Goal: Find specific page/section: Find specific page/section

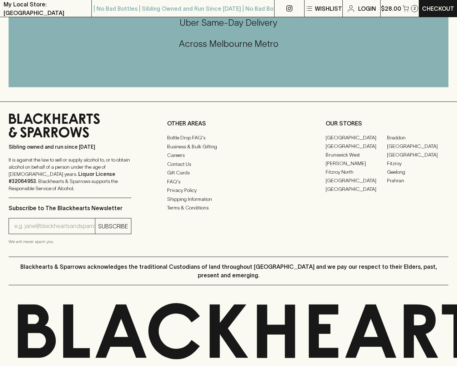
scroll to position [378, 0]
type input "[EMAIL_ADDRESS]"
type input "1"
type input "e"
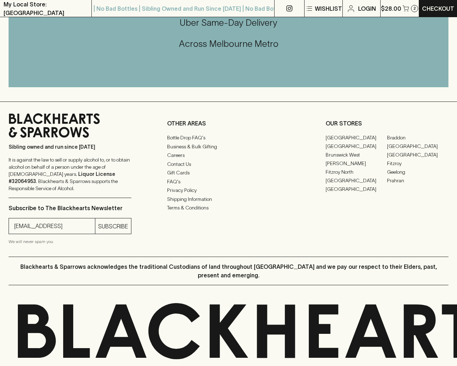
type input "Elderton E - Series"
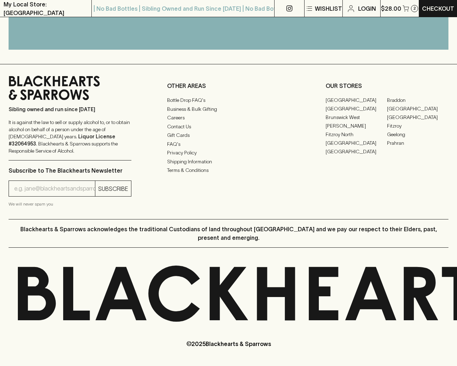
scroll to position [170, 0]
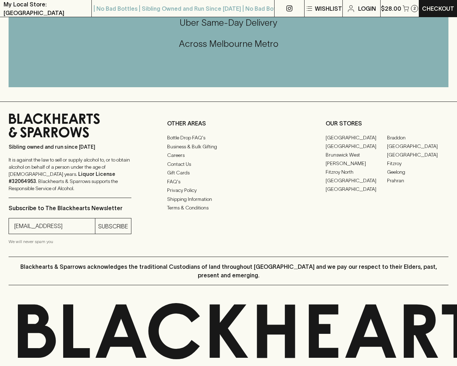
type input "[EMAIL_ADDRESS]"
type input "e"
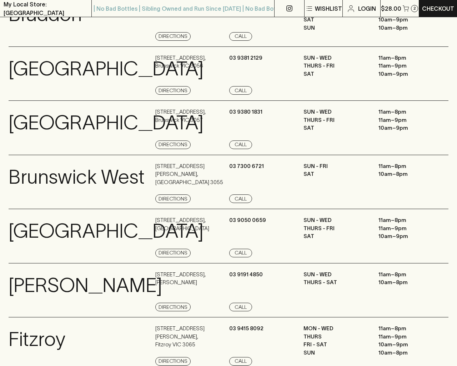
scroll to position [959, 0]
